Goal: Transaction & Acquisition: Obtain resource

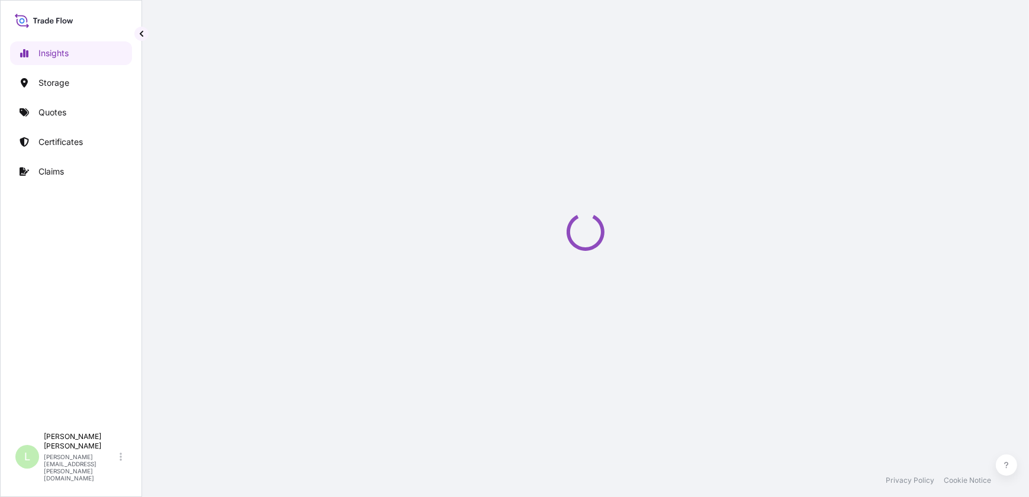
select select "2025"
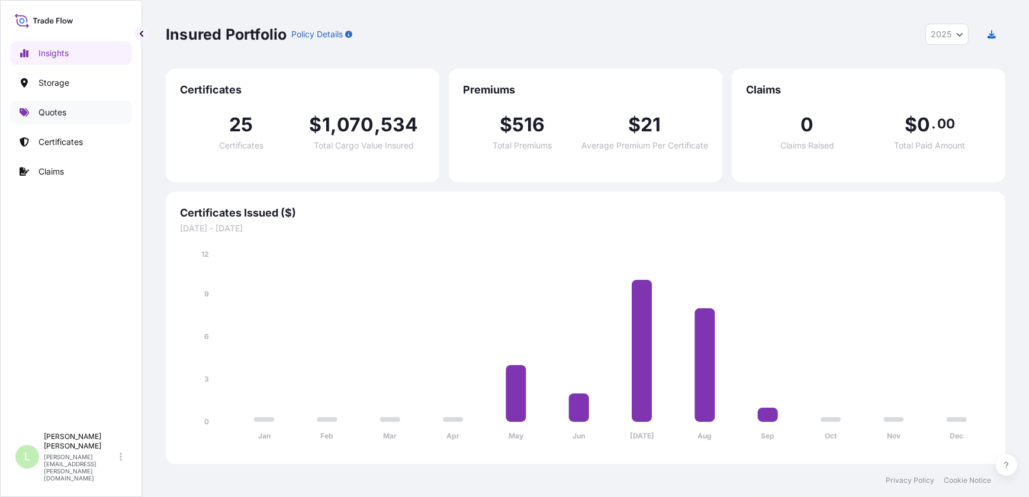
click at [54, 112] on p "Quotes" at bounding box center [52, 113] width 28 height 12
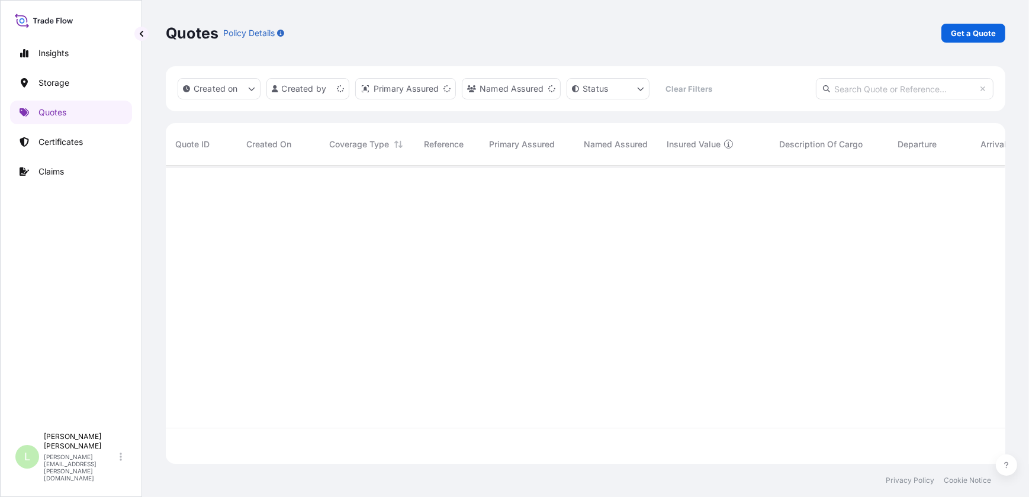
scroll to position [296, 831]
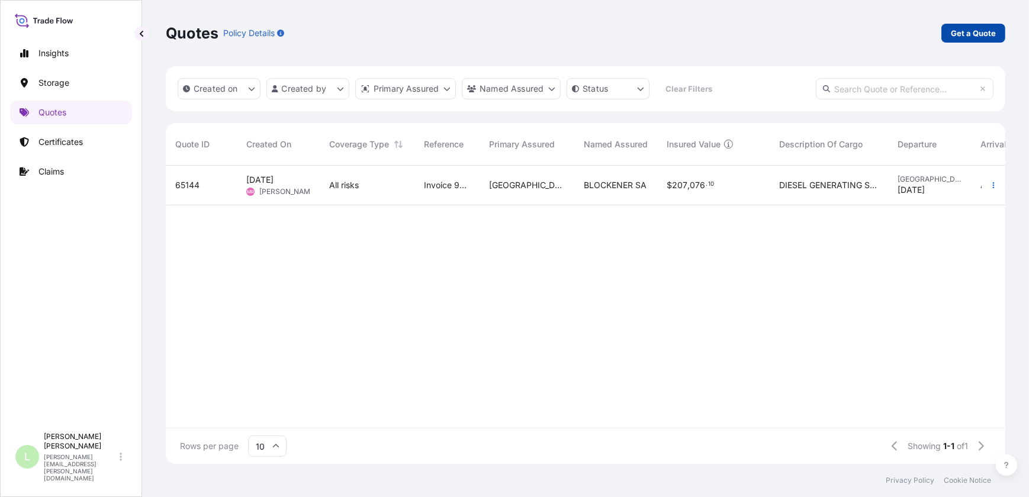
click at [985, 32] on p "Get a Quote" at bounding box center [973, 33] width 45 height 12
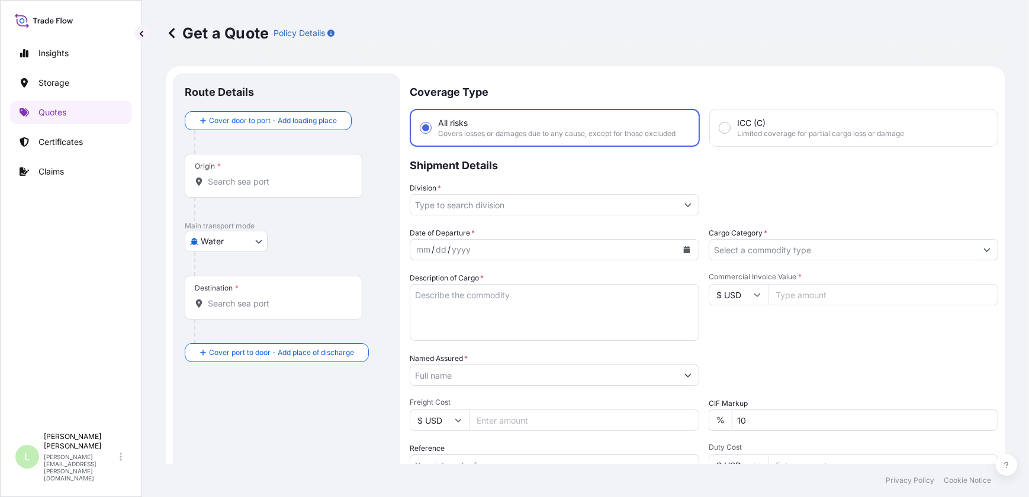
scroll to position [18, 0]
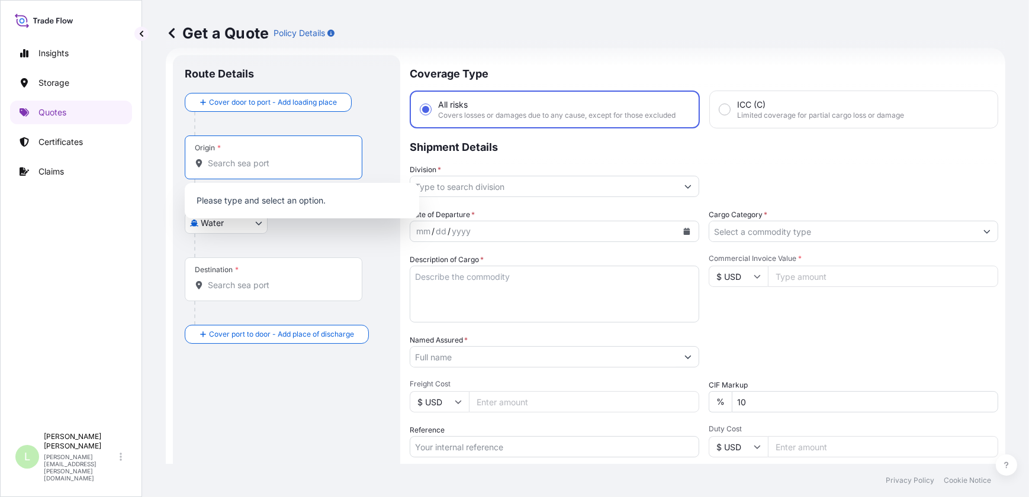
click at [263, 160] on input "Origin *" at bounding box center [278, 163] width 140 height 12
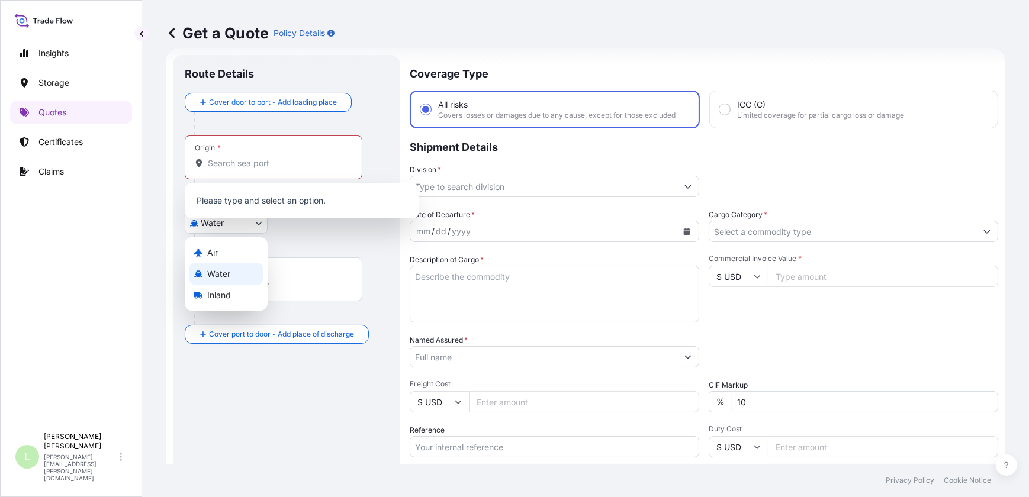
click at [264, 223] on body "Insights Storage Quotes Certificates Claims L Lucas Benitez lucas.benitez@bdpin…" at bounding box center [514, 248] width 1029 height 497
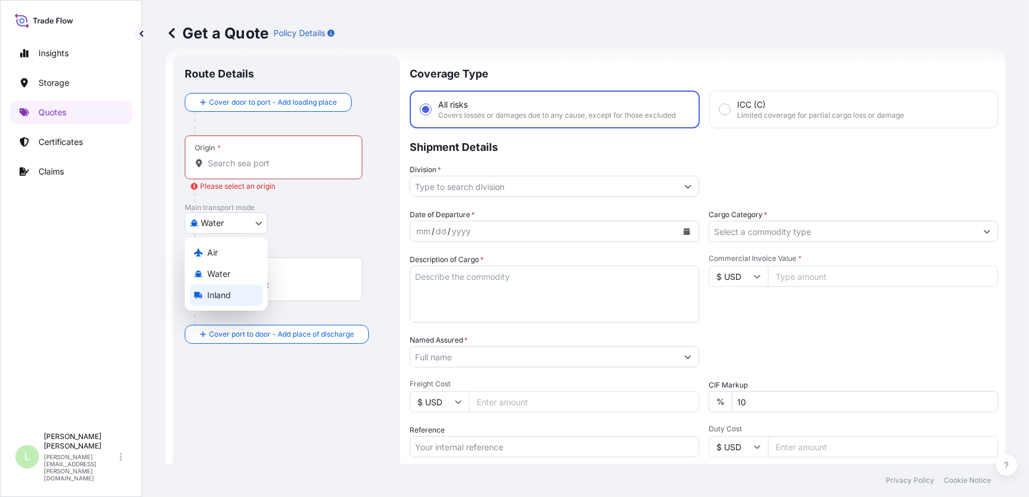
click at [237, 294] on div "Inland" at bounding box center [225, 295] width 73 height 21
select select "Inland"
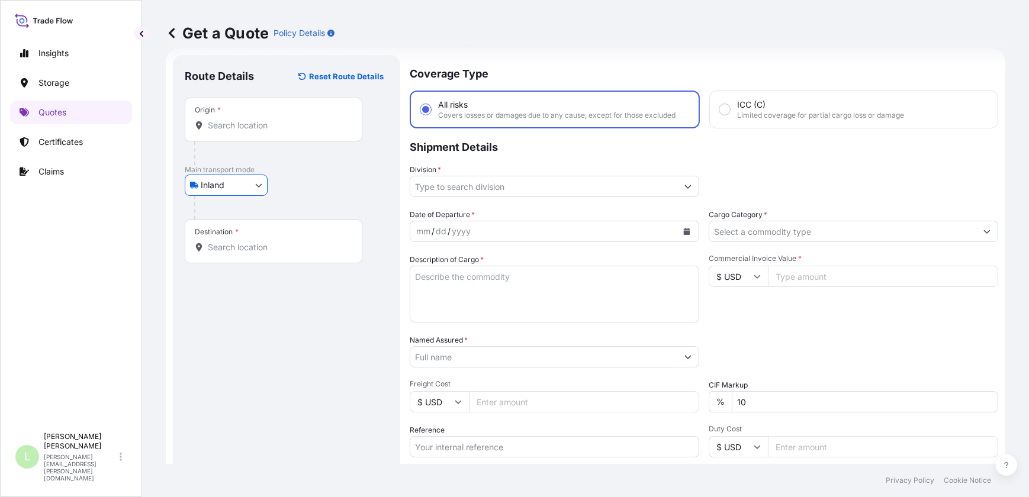
click at [253, 130] on input "Origin *" at bounding box center [278, 126] width 140 height 12
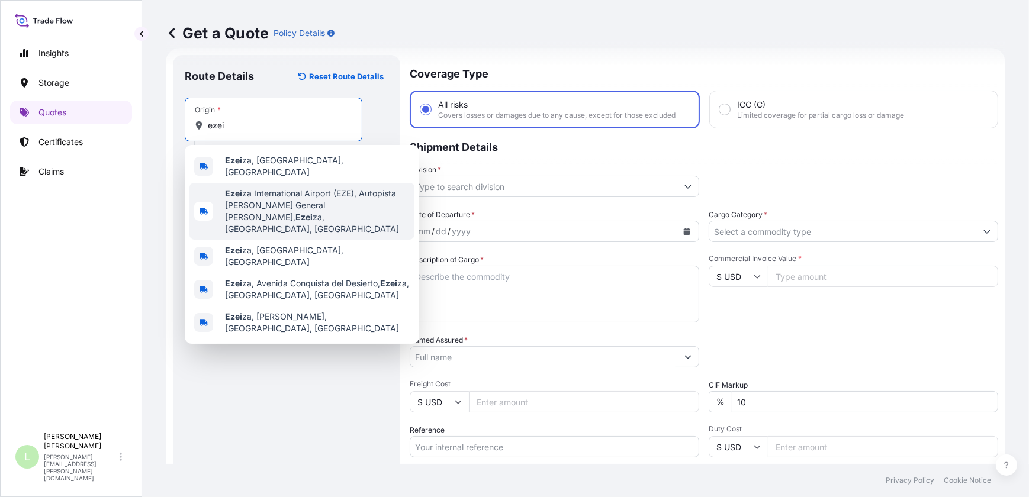
click at [285, 190] on span "Ezei za International Airport (EZE), Autopista Teniente General Pablo Riccheri,…" at bounding box center [317, 211] width 185 height 47
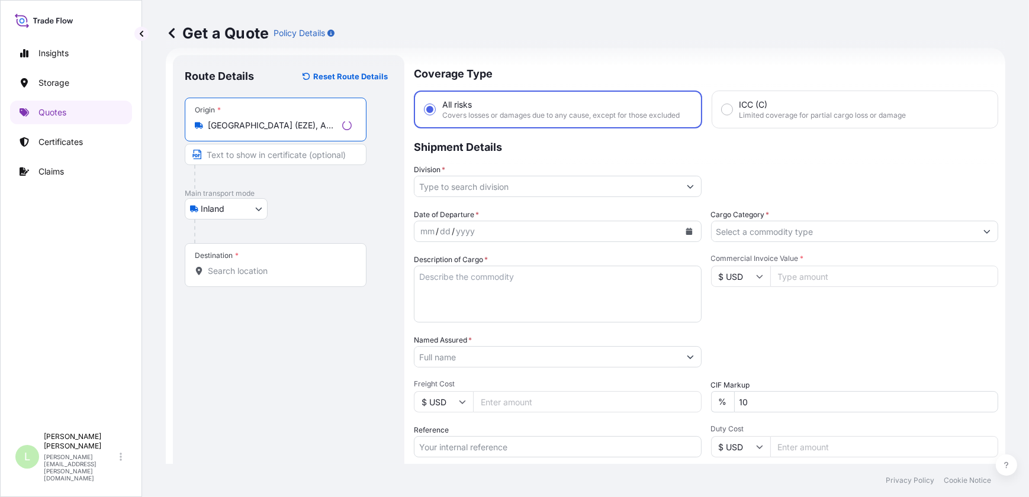
type input "Ezeiza International Airport (EZE), Autopista Teniente General Pablo Riccheri, …"
click at [253, 256] on div "Destination *" at bounding box center [276, 265] width 182 height 44
click at [253, 265] on input "Destination *" at bounding box center [280, 271] width 144 height 12
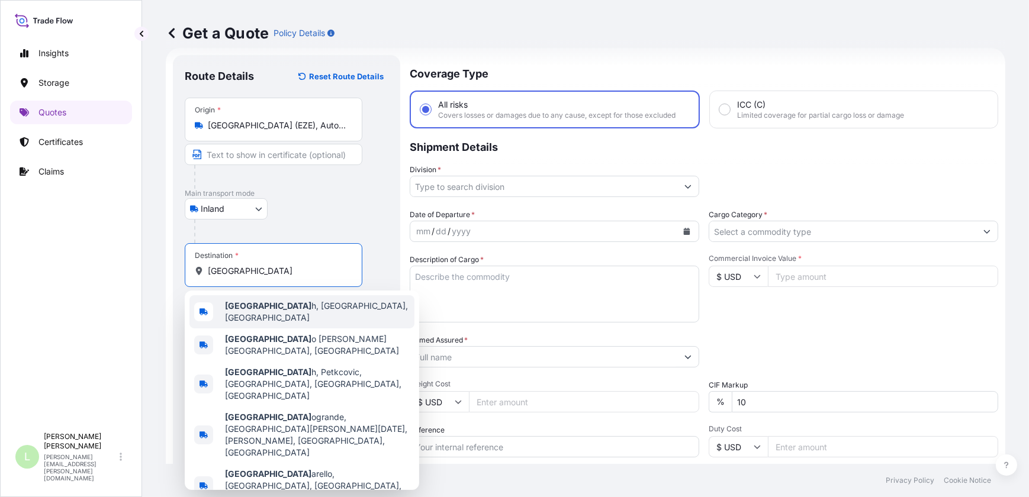
click at [286, 308] on span "Villa Bosc h, Buenos Aires Province, Argentina" at bounding box center [317, 312] width 185 height 24
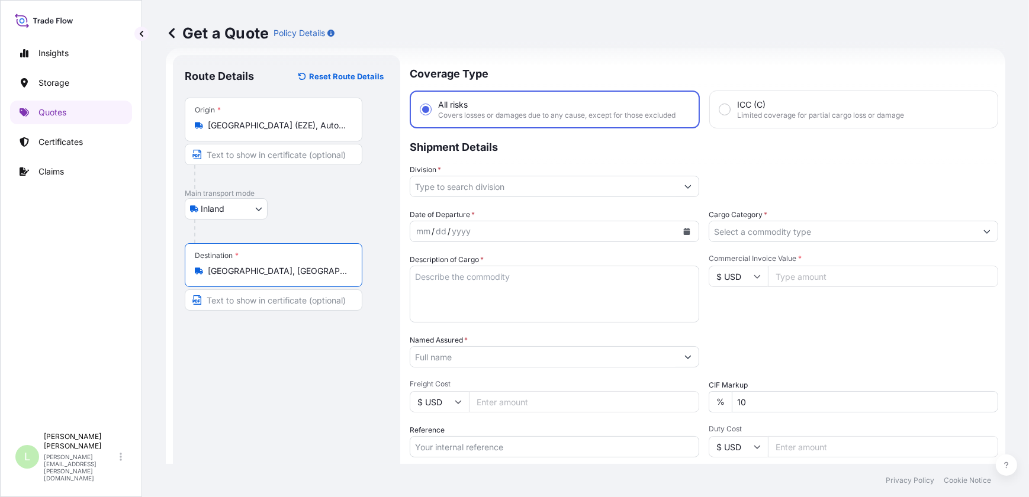
type input "Villa Bosch, Buenos Aires Province, Argentina"
click at [600, 198] on div "Coverage Type All risks Covers losses or damages due to any cause, except for t…" at bounding box center [704, 323] width 588 height 536
click at [559, 192] on input "Division *" at bounding box center [543, 186] width 267 height 21
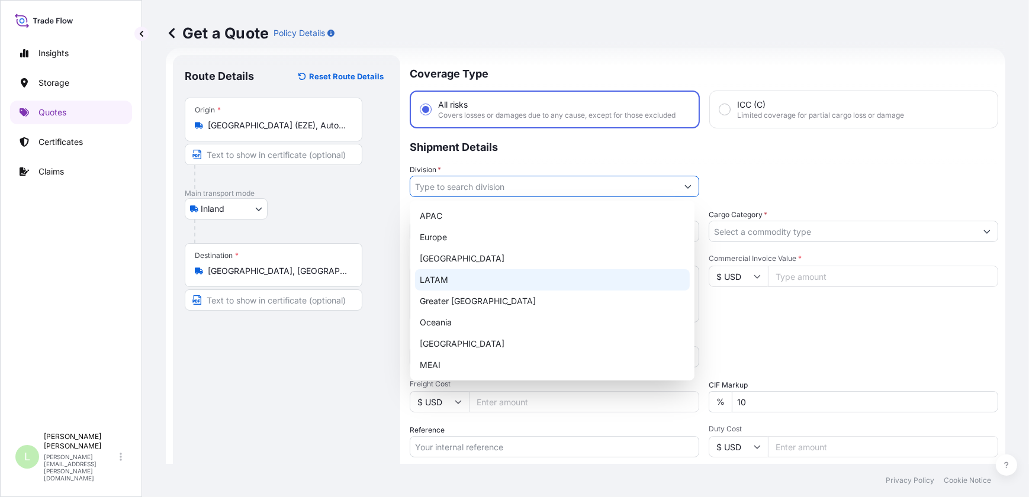
click at [485, 282] on div "LATAM" at bounding box center [552, 279] width 275 height 21
type input "LATAM"
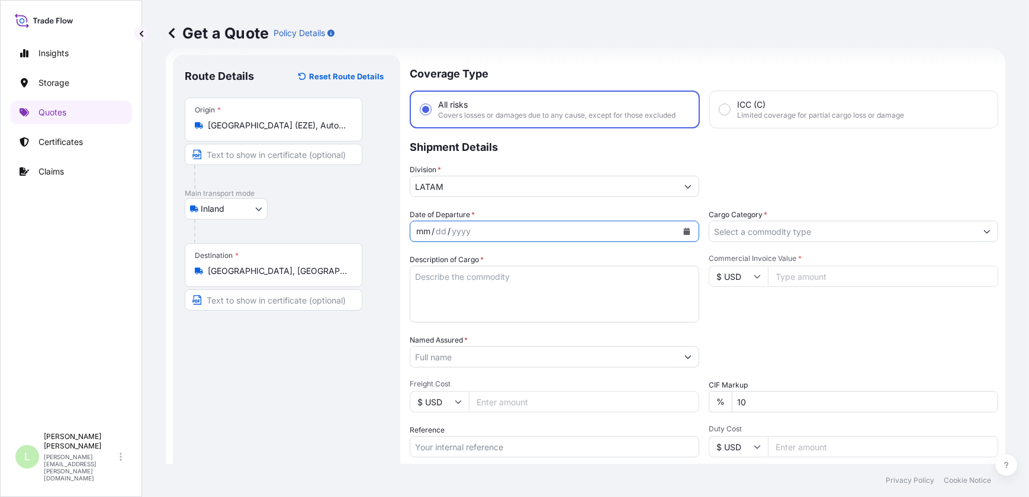
click at [420, 234] on div "mm" at bounding box center [423, 231] width 17 height 14
click at [468, 229] on div "yyyy" at bounding box center [461, 231] width 21 height 14
click at [677, 230] on button "Calendar" at bounding box center [686, 231] width 19 height 19
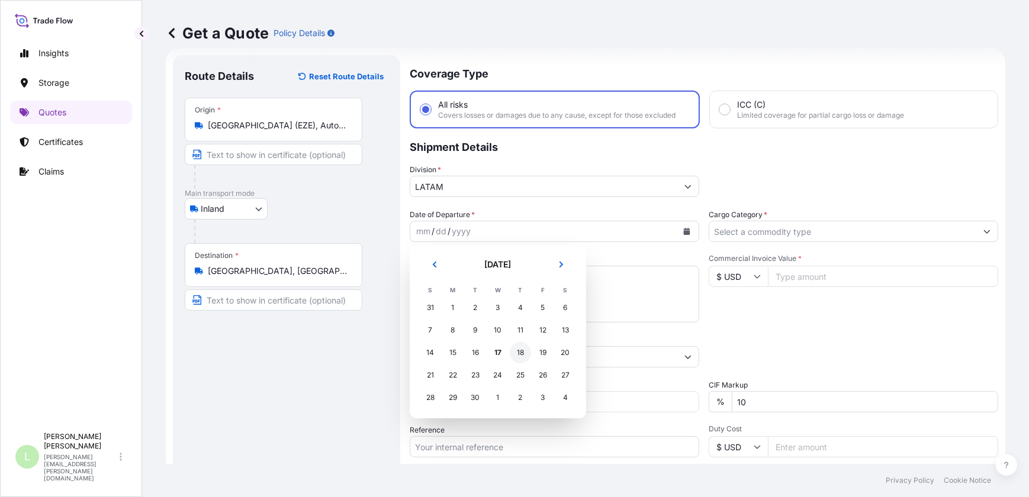
click at [516, 353] on div "18" at bounding box center [520, 352] width 21 height 21
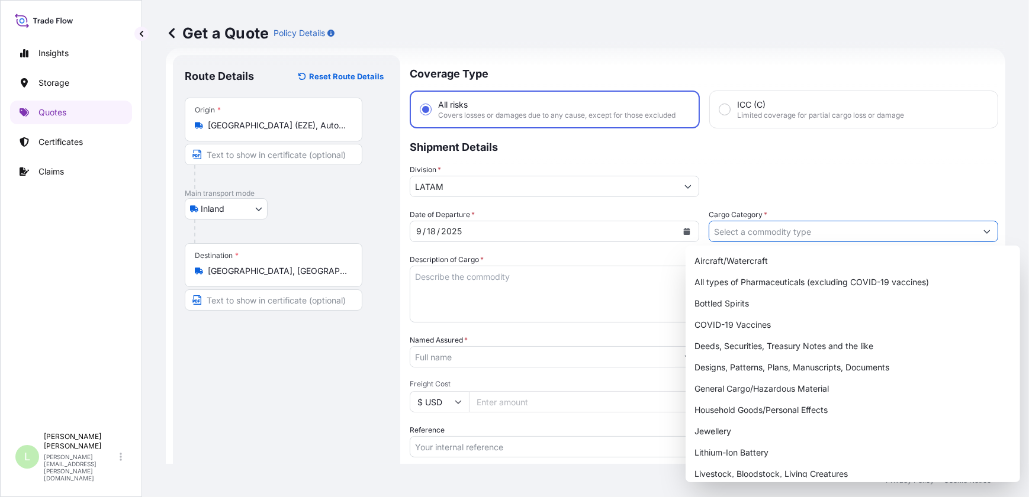
click at [751, 231] on input "Cargo Category *" at bounding box center [842, 231] width 267 height 21
click at [803, 388] on div "General Cargo/Hazardous Material" at bounding box center [852, 388] width 325 height 21
type input "General Cargo/Hazardous Material"
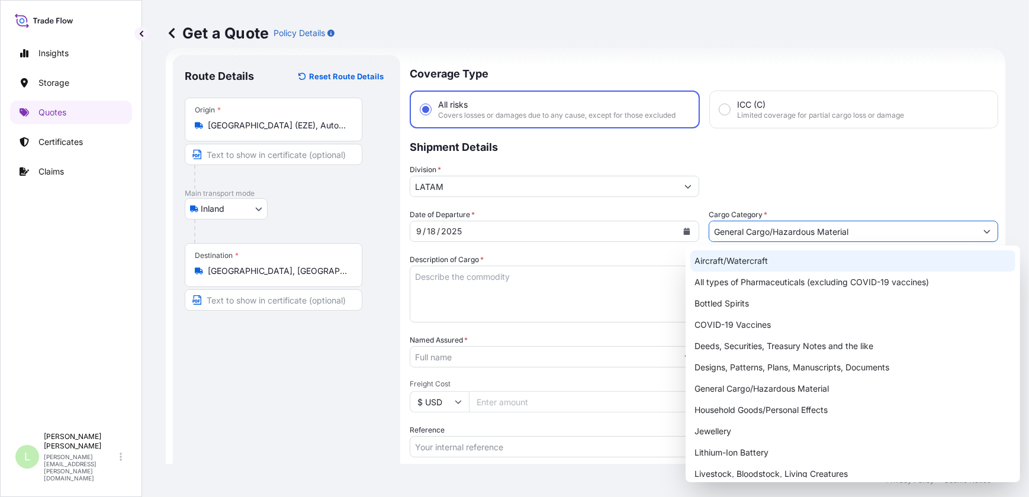
drag, startPoint x: 909, startPoint y: 181, endPoint x: 840, endPoint y: 174, distance: 69.0
click at [908, 180] on div "Division * LATAM" at bounding box center [704, 180] width 588 height 33
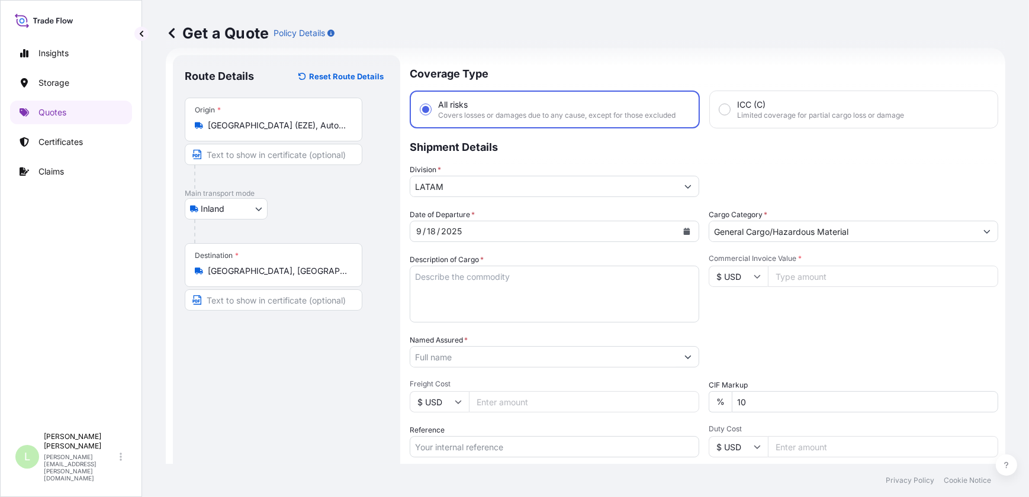
click at [538, 297] on textarea "Description of Cargo *" at bounding box center [554, 294] width 289 height 57
paste textarea "OFICCE PRODUCT"
type textarea "OFICCE PRODUCT"
